Goal: Information Seeking & Learning: Learn about a topic

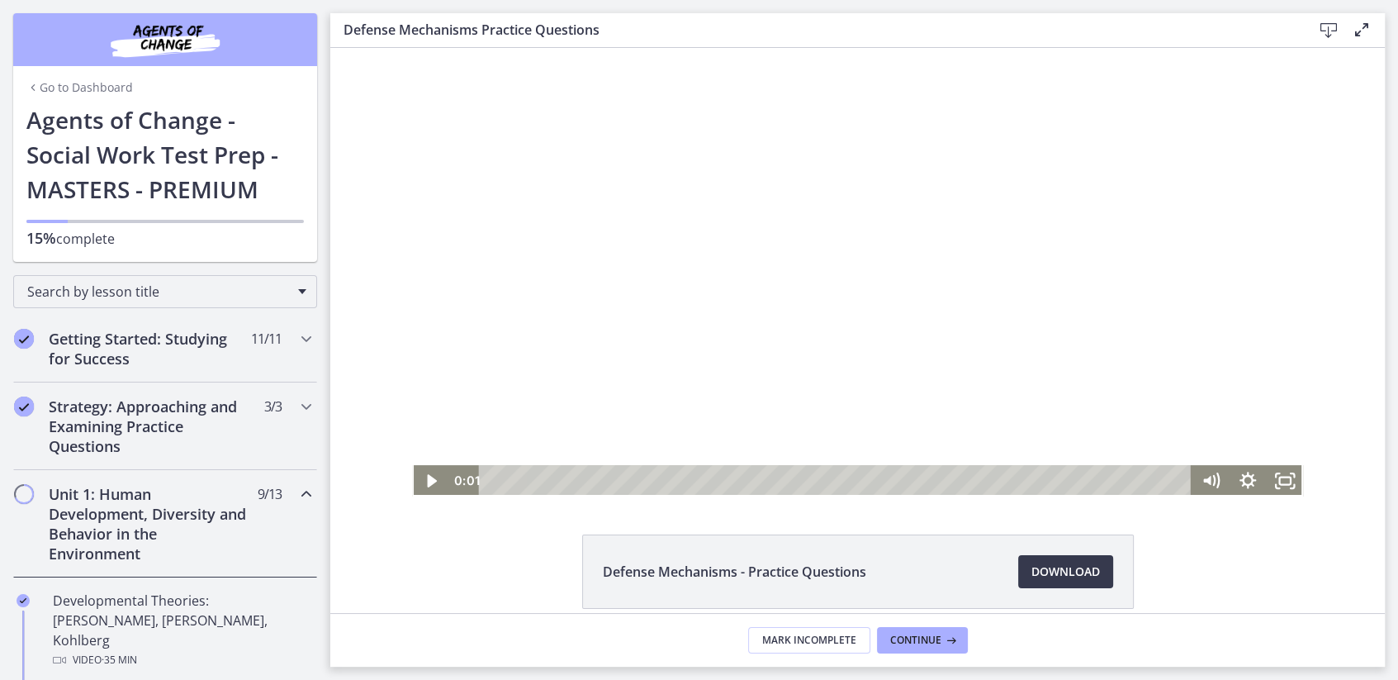
scroll to position [622, 0]
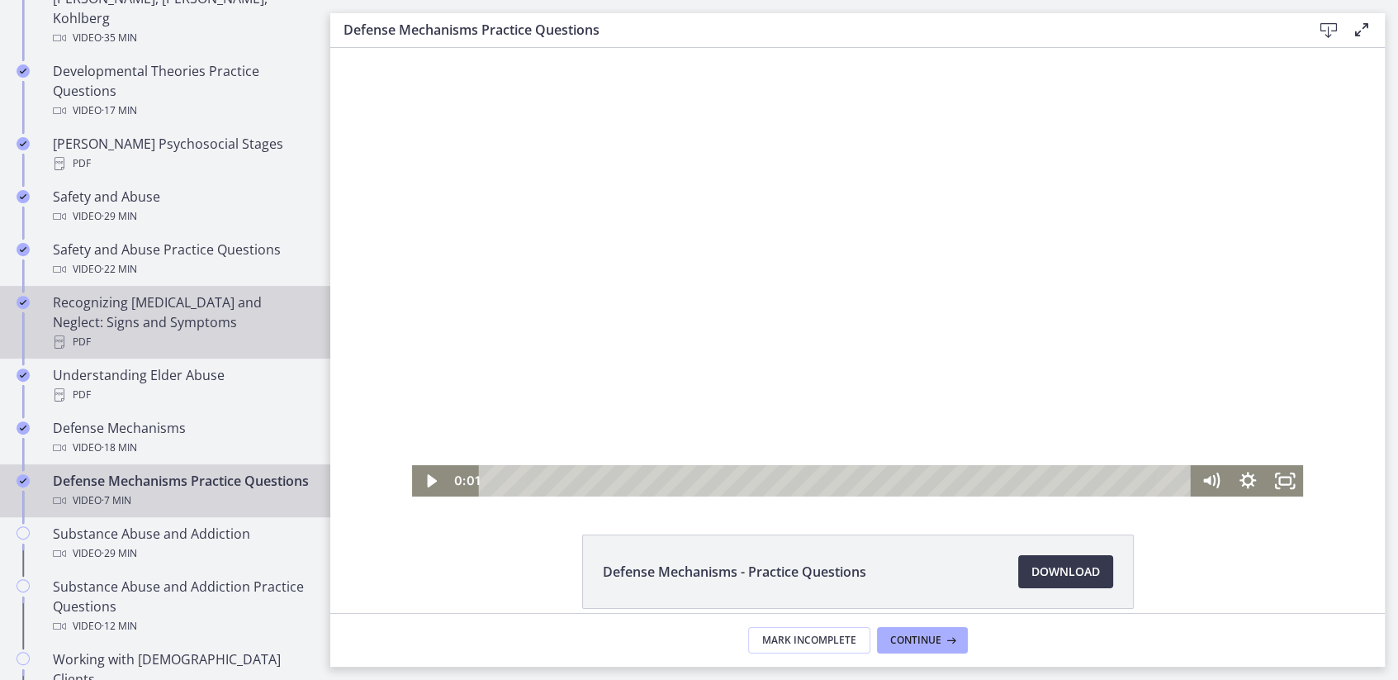
click at [187, 332] on div "PDF" at bounding box center [182, 342] width 258 height 20
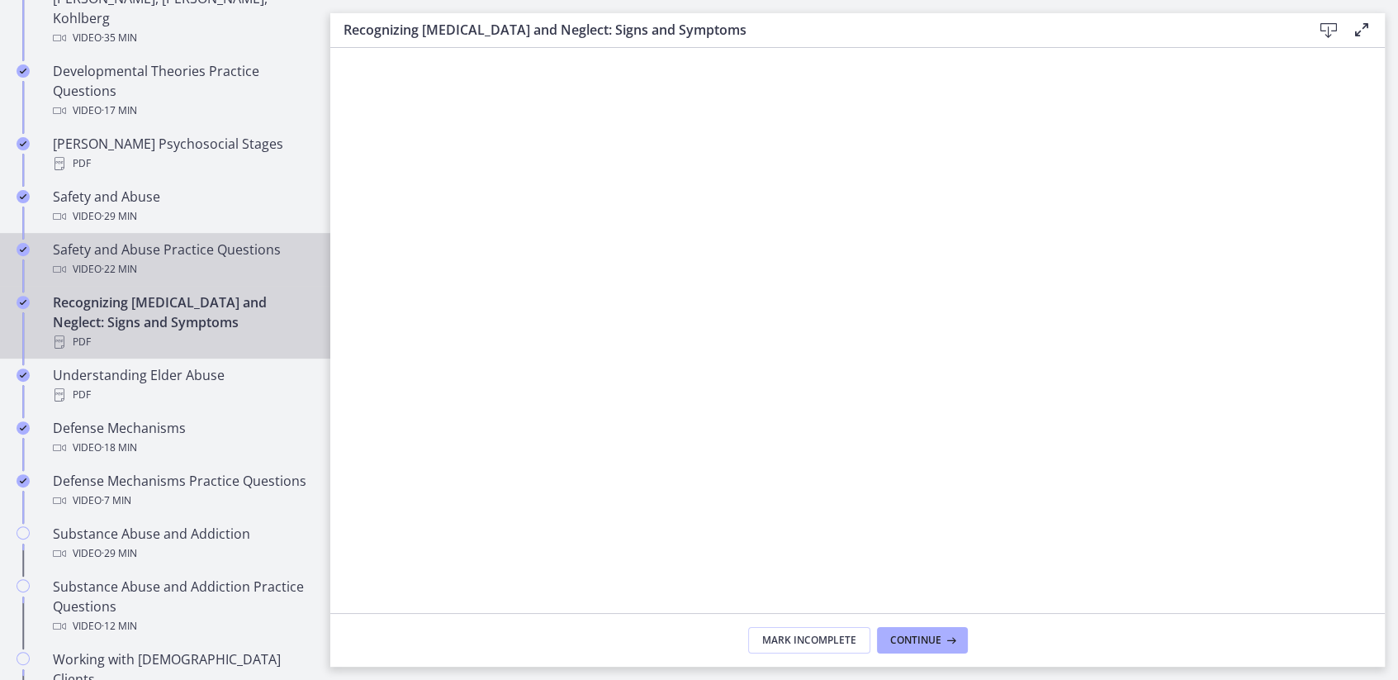
click at [227, 259] on div "Video · 22 min" at bounding box center [182, 269] width 258 height 20
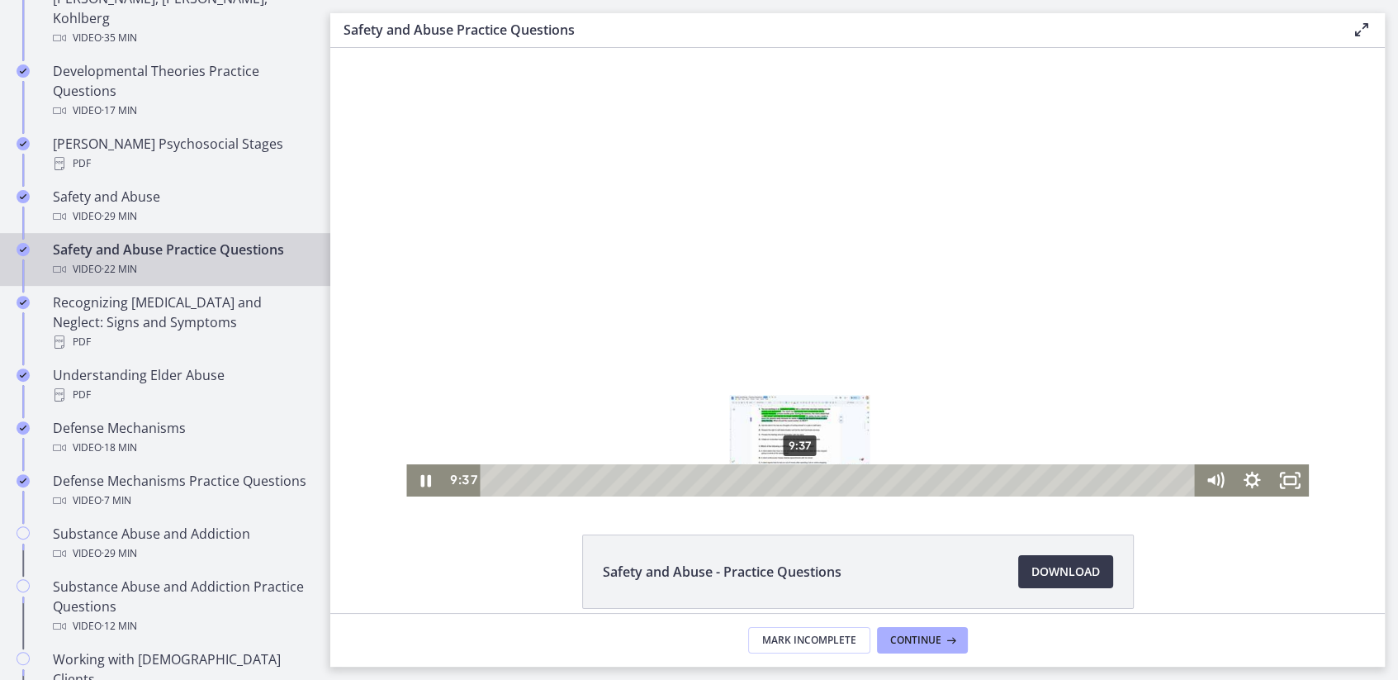
click at [800, 475] on div "9:37" at bounding box center [840, 480] width 693 height 32
click at [817, 479] on div "10:09" at bounding box center [840, 480] width 693 height 32
click at [1284, 478] on icon "Fullscreen" at bounding box center [1290, 480] width 38 height 32
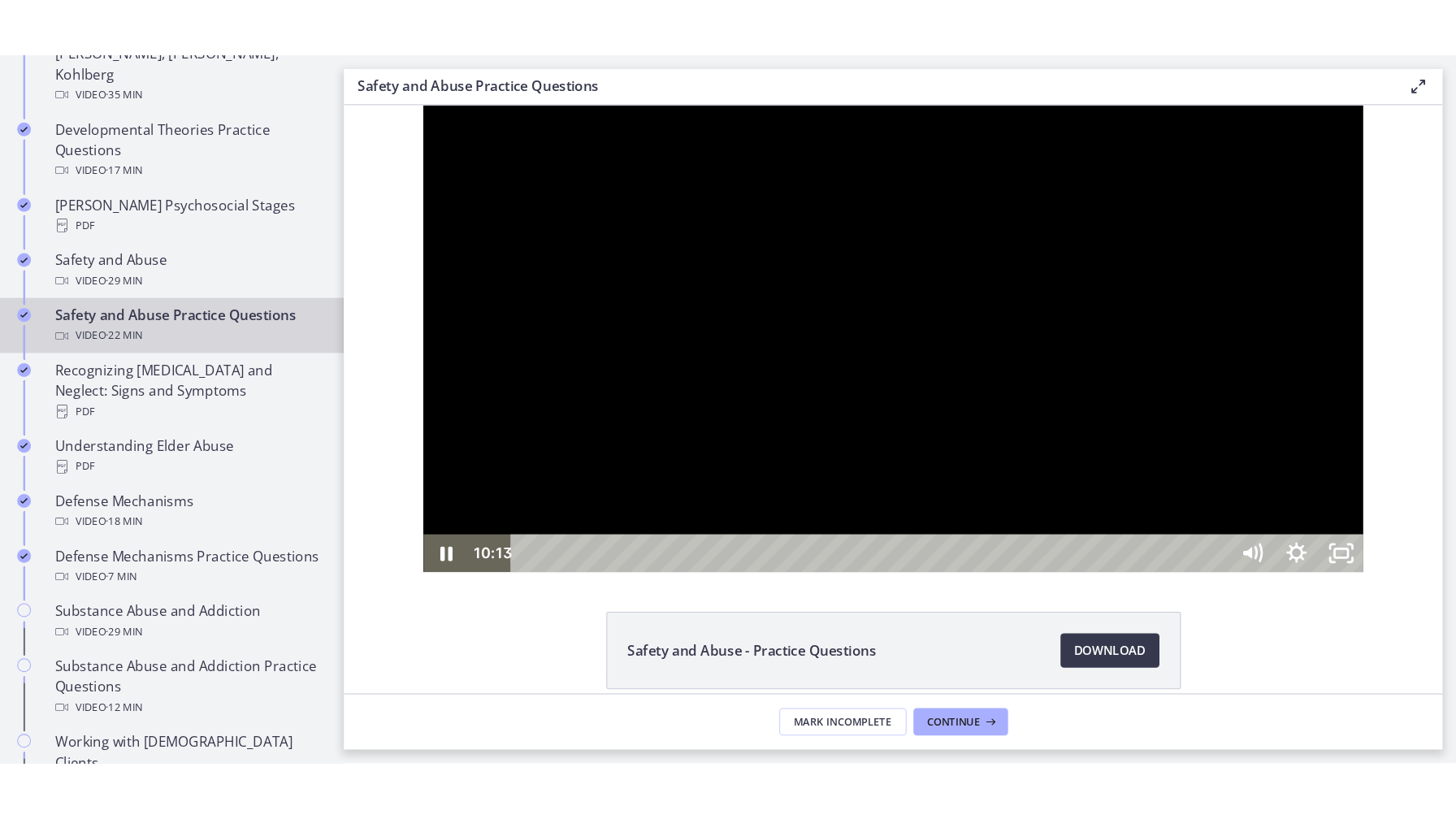
scroll to position [537, 0]
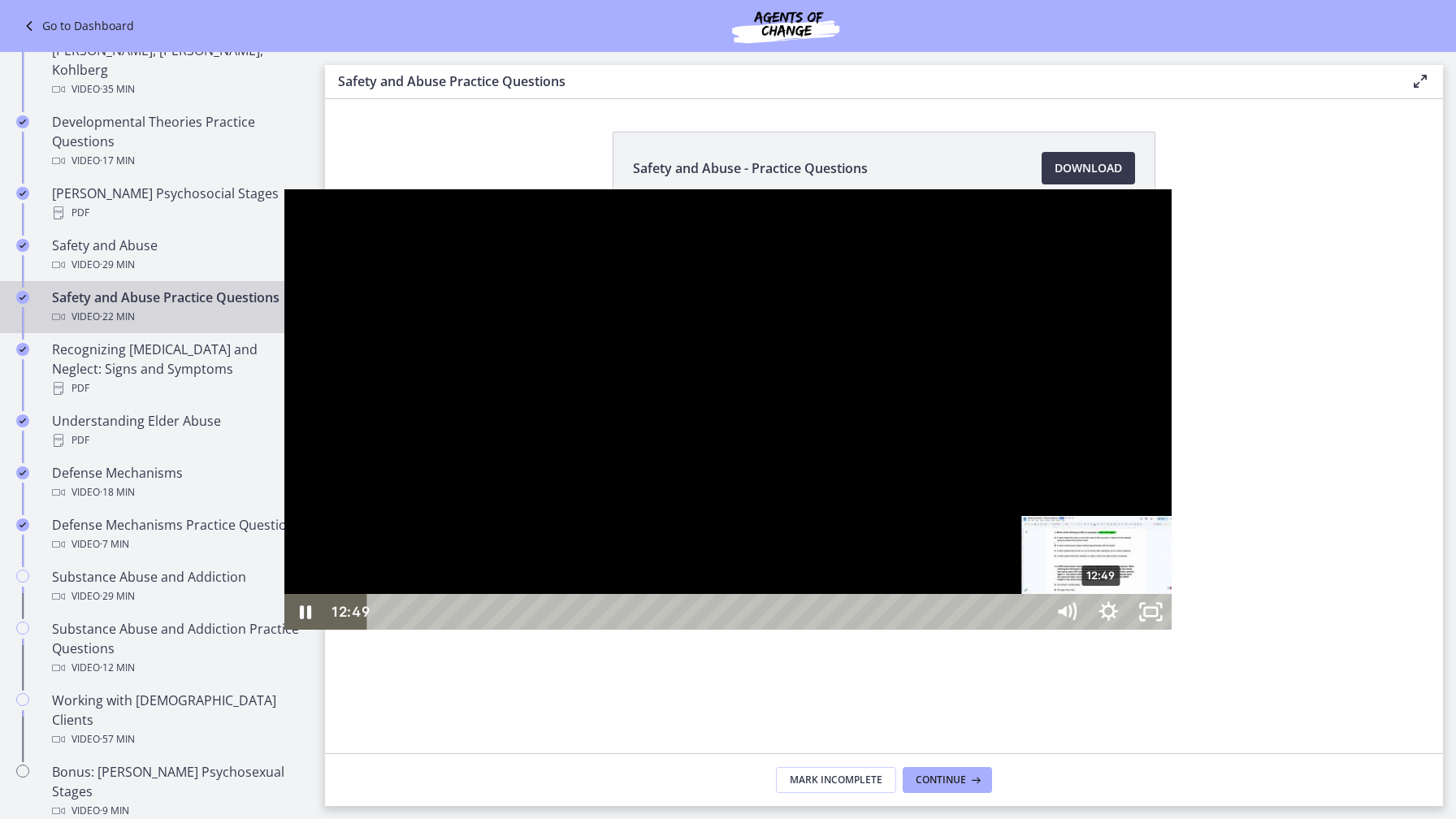
click at [818, 630] on div "12:49" at bounding box center [708, 612] width 652 height 35
click at [846, 630] on div "13:19" at bounding box center [708, 612] width 652 height 35
click at [882, 630] on div "13:57" at bounding box center [708, 612] width 652 height 35
click at [926, 630] on div "14:44" at bounding box center [708, 612] width 652 height 35
click at [548, 631] on div at bounding box center [728, 410] width 888 height 441
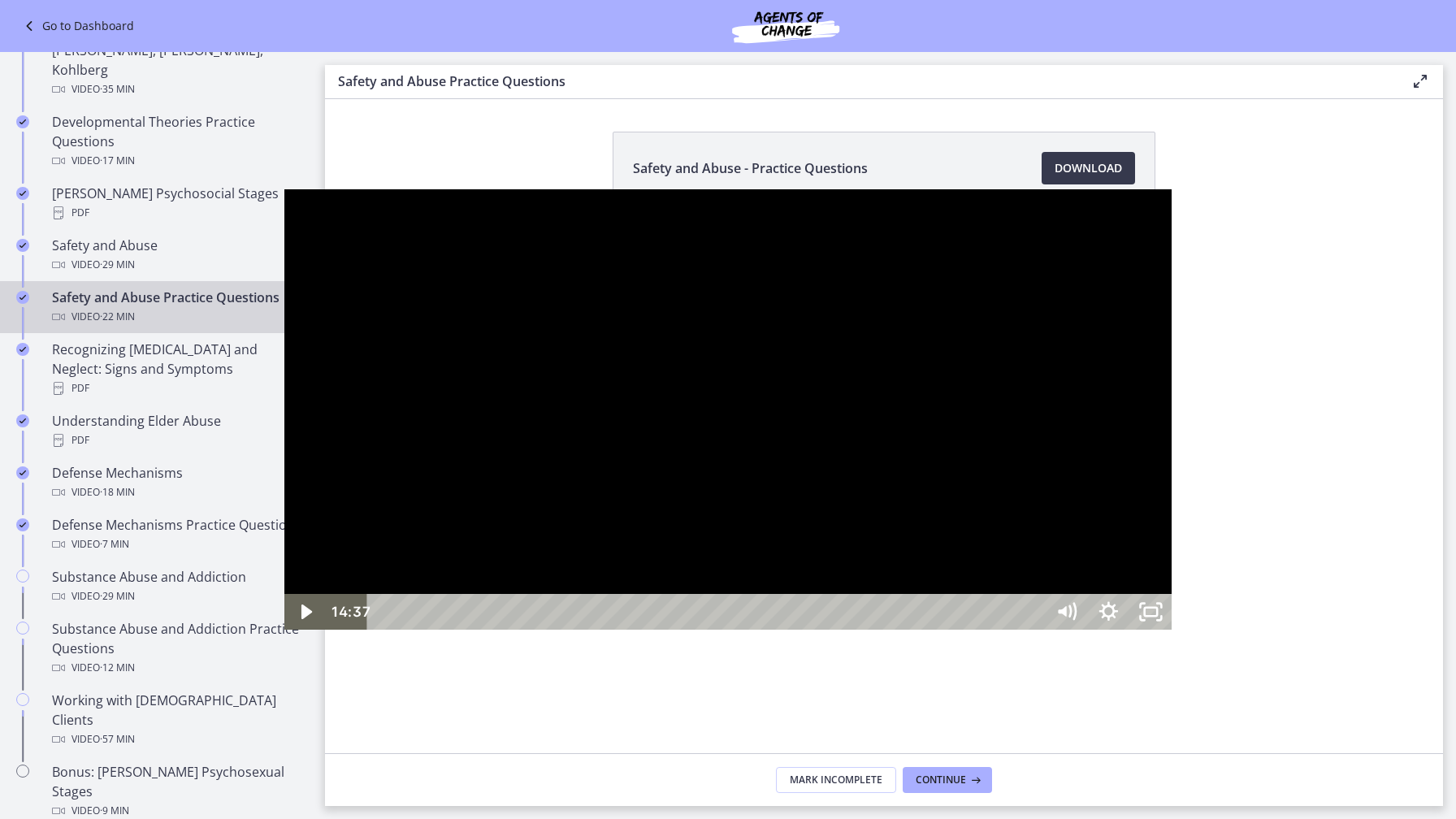
click at [432, 631] on div at bounding box center [728, 410] width 888 height 441
click at [1163, 544] on div at bounding box center [728, 410] width 888 height 441
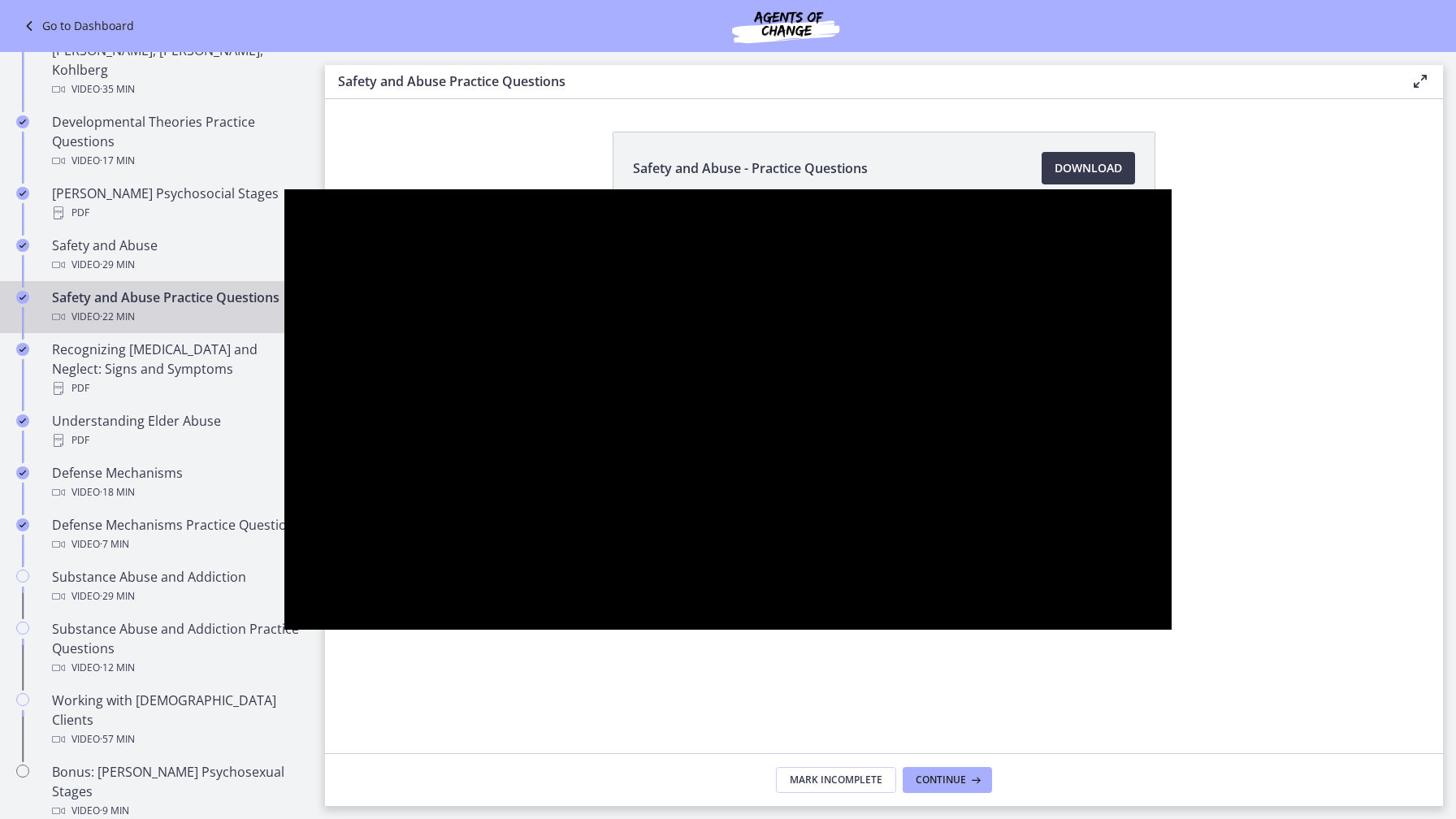
click at [871, 556] on div at bounding box center [728, 410] width 888 height 441
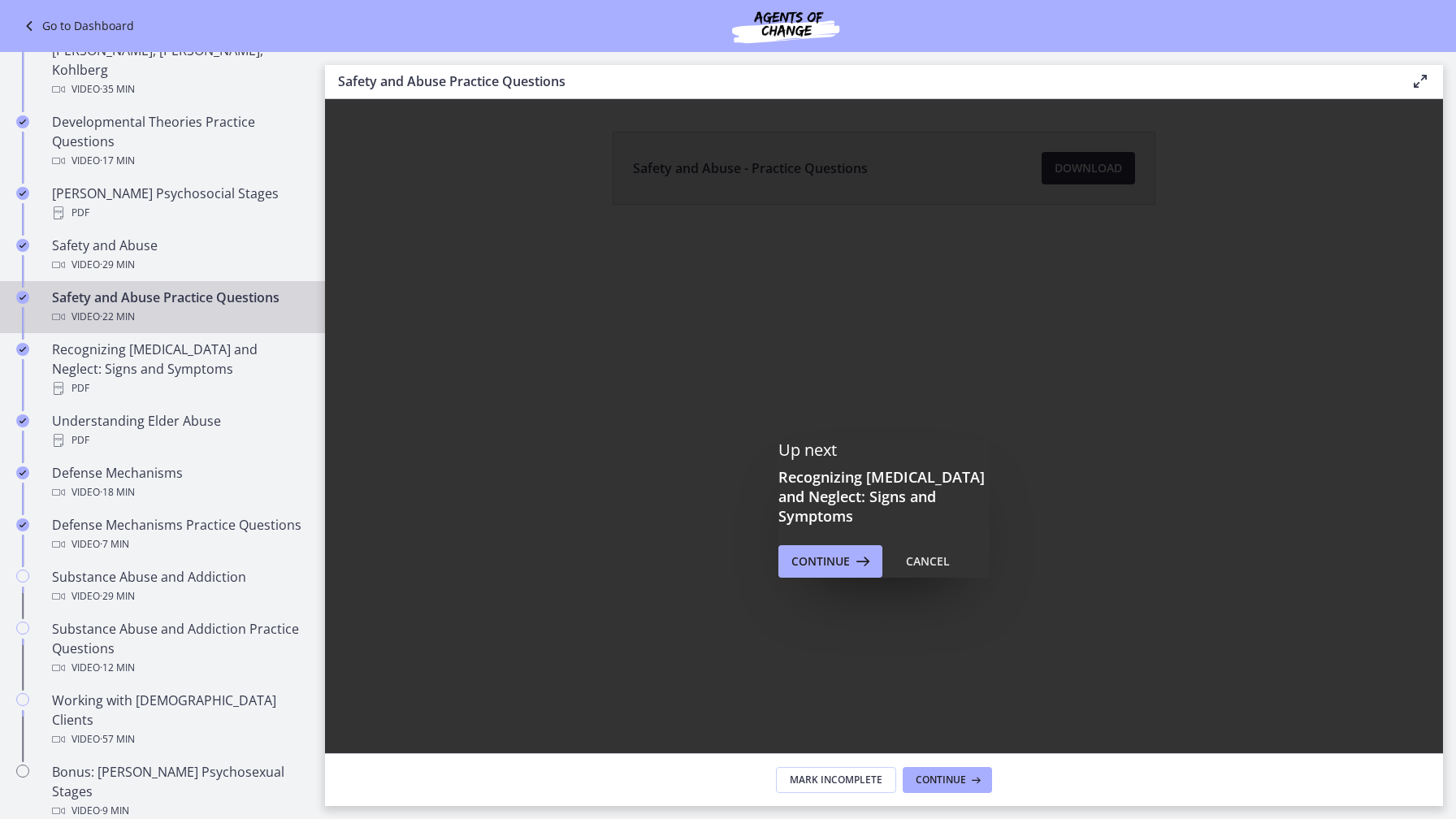
scroll to position [0, 0]
